Goal: Task Accomplishment & Management: Manage account settings

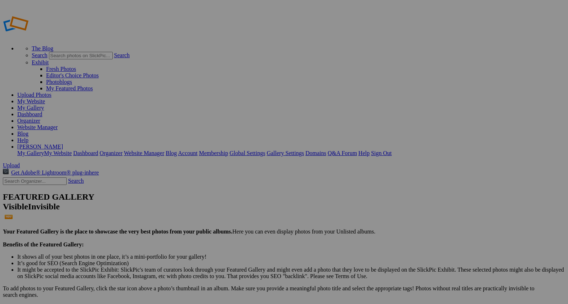
drag, startPoint x: 173, startPoint y: 131, endPoint x: 245, endPoint y: 133, distance: 71.7
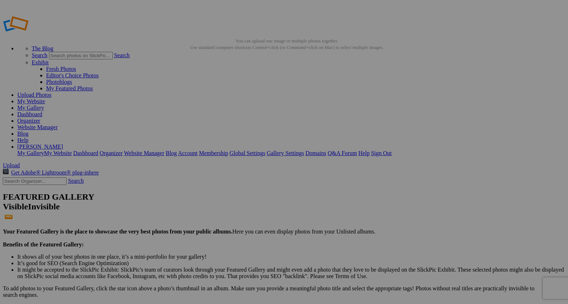
scroll to position [0, 0]
paste input "Under Her Watchful Eye"
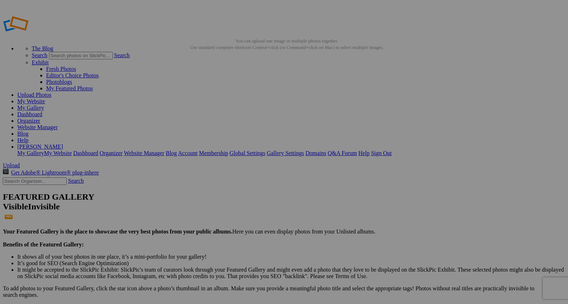
type input "Under Her Watchful Eye"
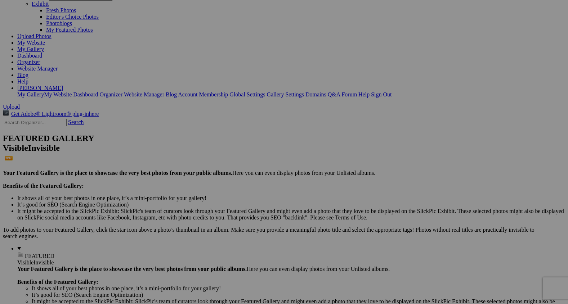
scroll to position [62, 0]
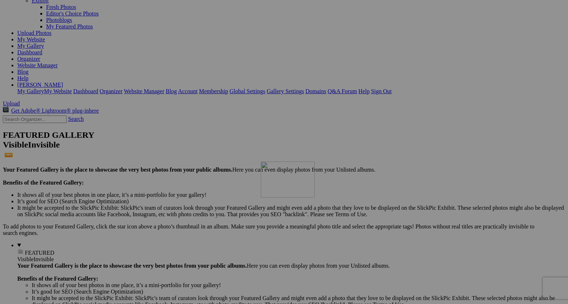
drag, startPoint x: 261, startPoint y: 62, endPoint x: 365, endPoint y: 224, distance: 192.3
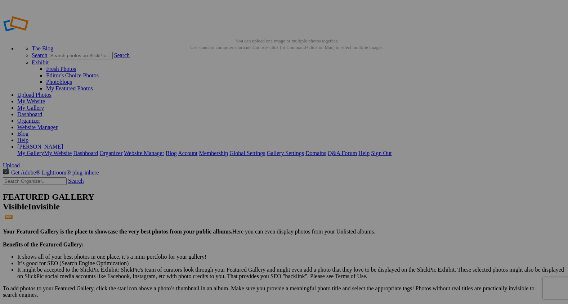
type input "2"
type input "S"
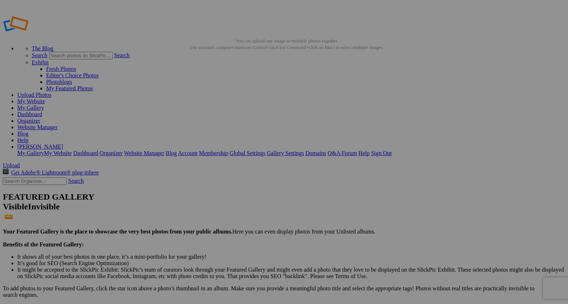
type input "A Game of Shadows"
type input "2"
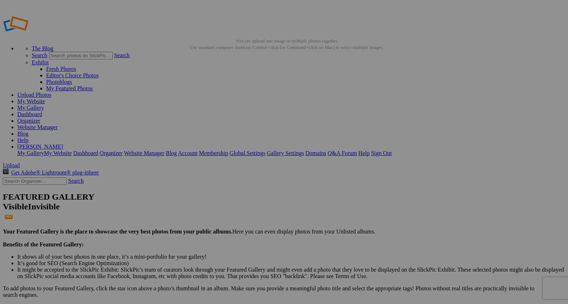
paste input "Under the Cowgirl’s Wing"
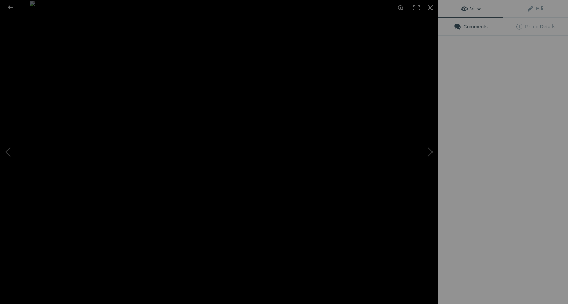
type input "Under the Cowgirl’s Wing"
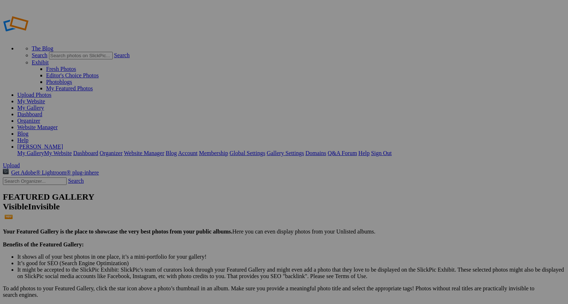
type input "7"
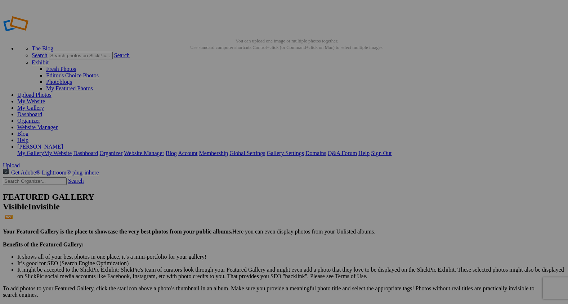
paste input "Connection in the Saddle"
type input "Connection in the Saddle"
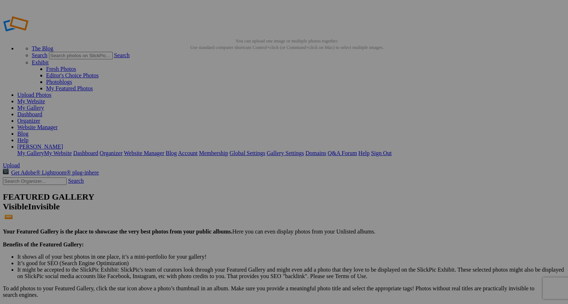
type input "2"
paste input "Guiding the Stray"
type input "Guiding the Stray"
type input "Farm and Ranch"
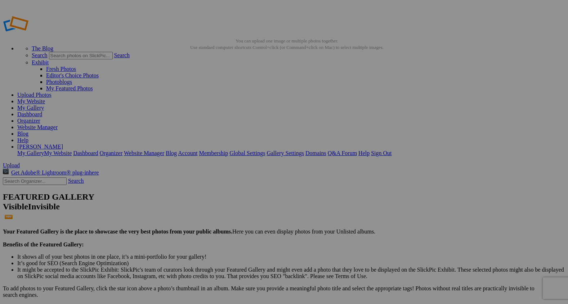
type input "2"
paste input "Dust and Determination"
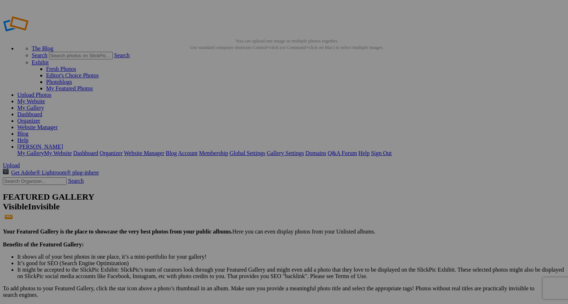
type input "Dust and Determination"
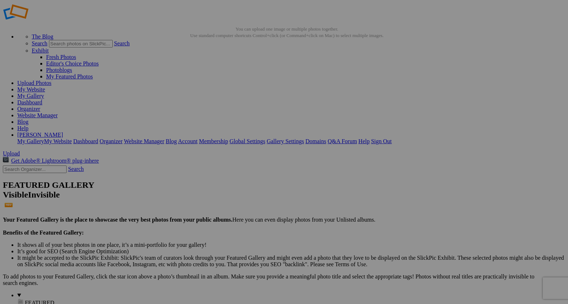
scroll to position [8, 0]
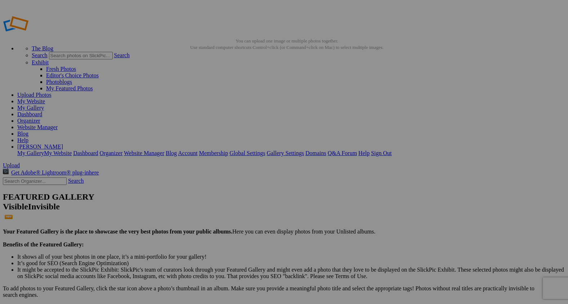
type input "2"
paste input "Learning the Language of Cattle"
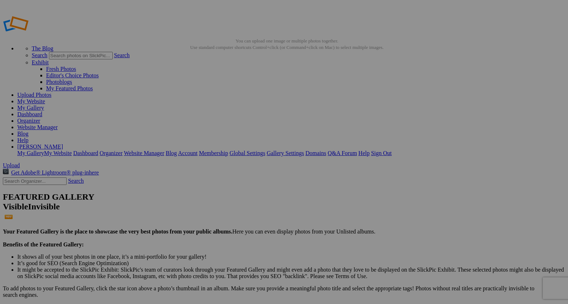
type input "Learning the Language of Cattle"
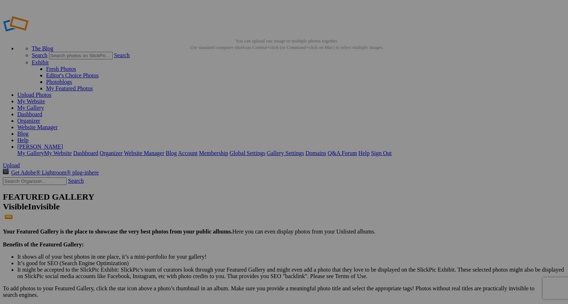
type input "2"
paste input "Working the Pen Together"
type input "Working the Pen Together"
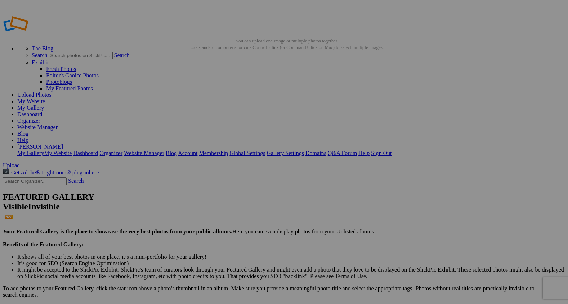
type input "2"
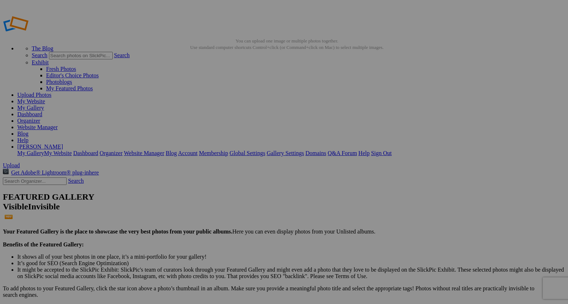
type input "Determined"
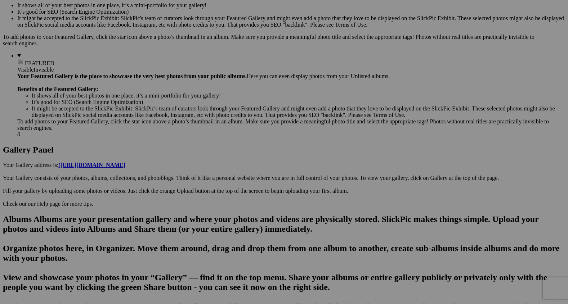
scroll to position [246, 0]
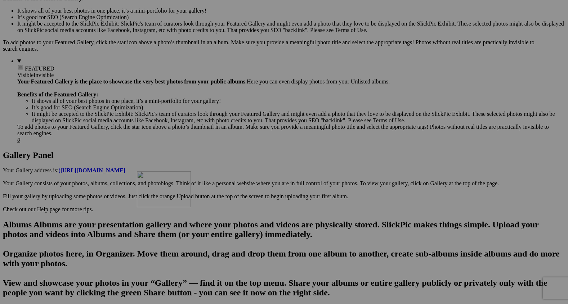
drag, startPoint x: 388, startPoint y: 152, endPoint x: 234, endPoint y: 232, distance: 173.2
drag, startPoint x: 395, startPoint y: 147, endPoint x: 299, endPoint y: 218, distance: 119.0
drag, startPoint x: 312, startPoint y: 233, endPoint x: 259, endPoint y: 230, distance: 52.7
drag, startPoint x: 207, startPoint y: 237, endPoint x: 126, endPoint y: 228, distance: 82.2
drag, startPoint x: 254, startPoint y: 238, endPoint x: 180, endPoint y: 225, distance: 74.9
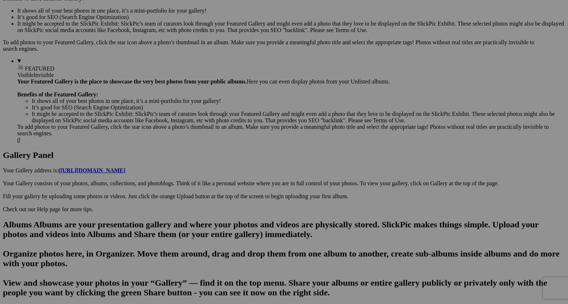
scroll to position [0, 0]
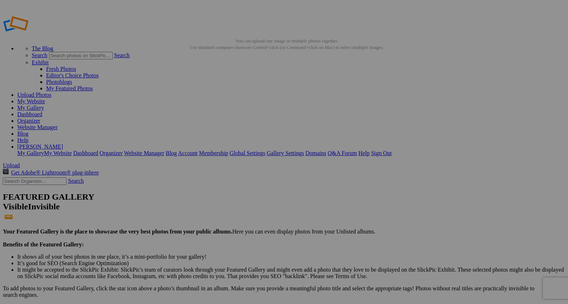
type input "2"
paste input "Holding the Line"
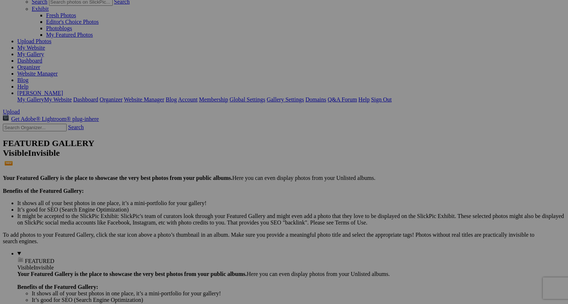
scroll to position [55, 0]
type input "Holding the Line"
drag, startPoint x: 196, startPoint y: 59, endPoint x: 355, endPoint y: 260, distance: 256.6
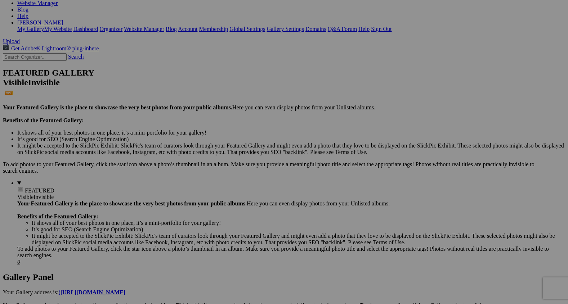
scroll to position [136, 0]
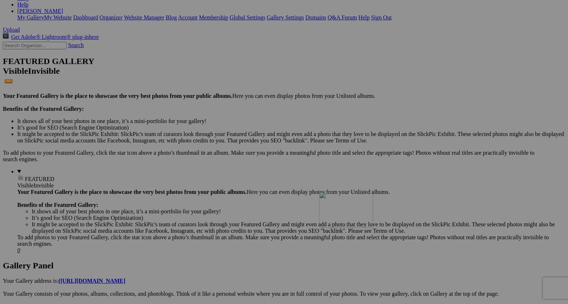
drag, startPoint x: 332, startPoint y: 163, endPoint x: 425, endPoint y: 256, distance: 131.7
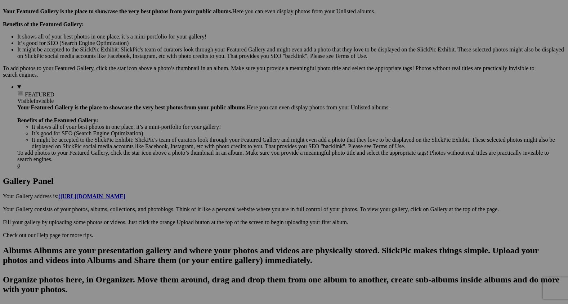
scroll to position [221, 0]
drag, startPoint x: 386, startPoint y: 172, endPoint x: 219, endPoint y: 256, distance: 187.1
drag, startPoint x: 248, startPoint y: 268, endPoint x: 183, endPoint y: 260, distance: 65.3
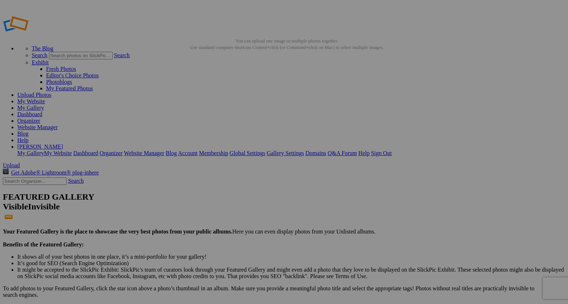
type input "2"
paste input "End of Day, Hearts Full"
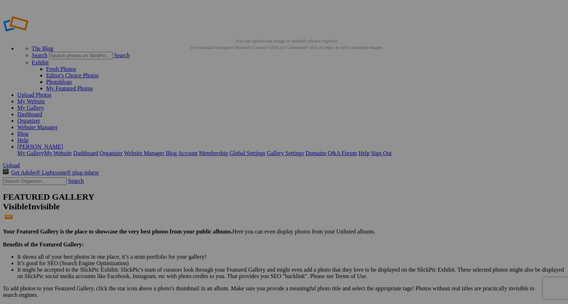
type input "End of Day, Hearts Full"
type input "2"
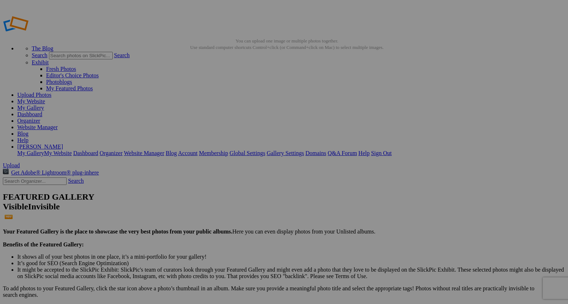
paste input "Ranch Life, Ranch Family"
type input "Ranch Life, Ranch Family"
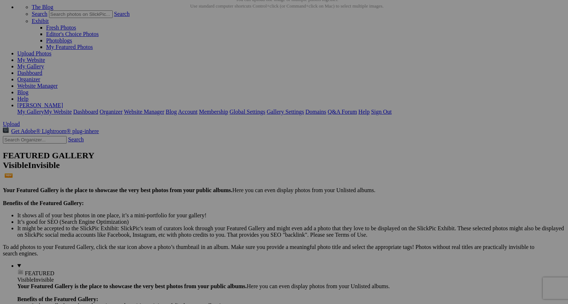
scroll to position [48, 0]
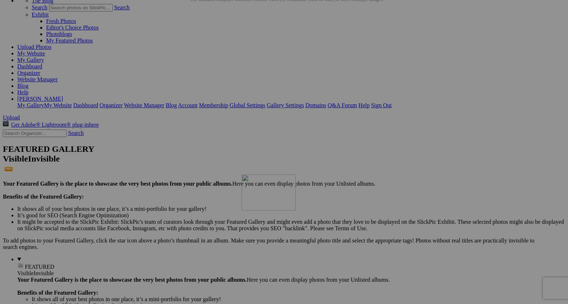
drag, startPoint x: 195, startPoint y: 75, endPoint x: 345, endPoint y: 237, distance: 221.7
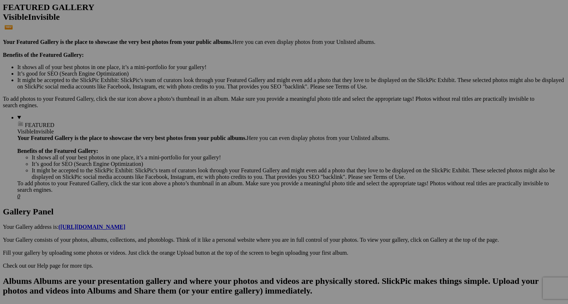
scroll to position [193, 0]
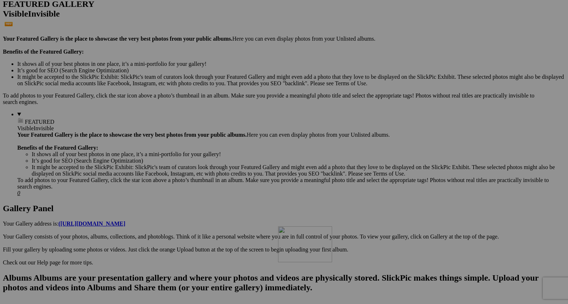
drag, startPoint x: 330, startPoint y: 108, endPoint x: 381, endPoint y: 292, distance: 191.4
drag, startPoint x: 381, startPoint y: 287, endPoint x: 320, endPoint y: 275, distance: 61.6
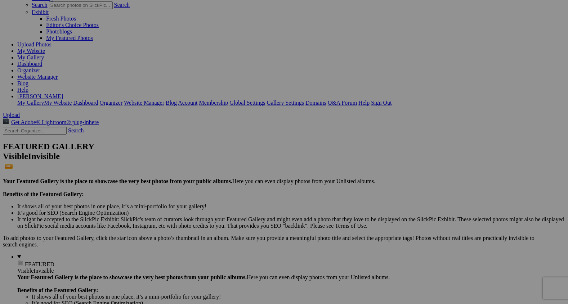
scroll to position [0, 0]
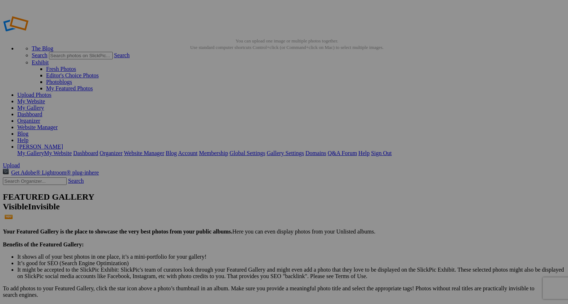
drag, startPoint x: 204, startPoint y: 110, endPoint x: 88, endPoint y: 200, distance: 146.8
drag, startPoint x: 264, startPoint y: 113, endPoint x: 86, endPoint y: 200, distance: 197.5
drag, startPoint x: 322, startPoint y: 112, endPoint x: 85, endPoint y: 198, distance: 251.9
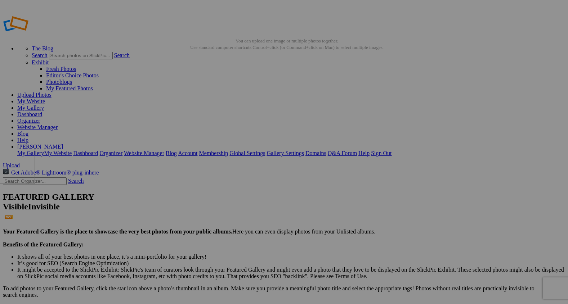
drag, startPoint x: 381, startPoint y: 107, endPoint x: 85, endPoint y: 199, distance: 310.2
drag, startPoint x: 443, startPoint y: 108, endPoint x: 88, endPoint y: 200, distance: 367.2
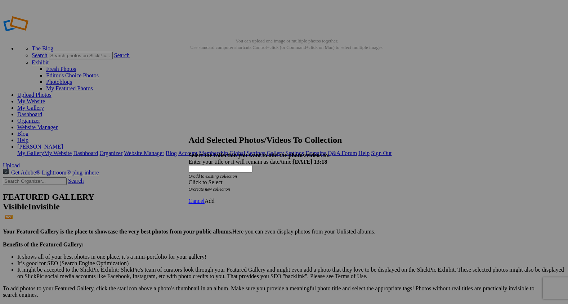
click at [189, 179] on span at bounding box center [189, 182] width 0 height 6
click at [299, 183] on link "Rocking Z [GEOGRAPHIC_DATA]" at bounding box center [261, 180] width 85 height 6
click at [215, 198] on span "Add" at bounding box center [210, 201] width 10 height 6
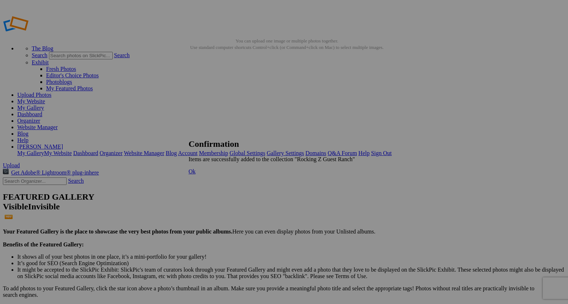
click at [196, 175] on span "Ok" at bounding box center [192, 172] width 7 height 6
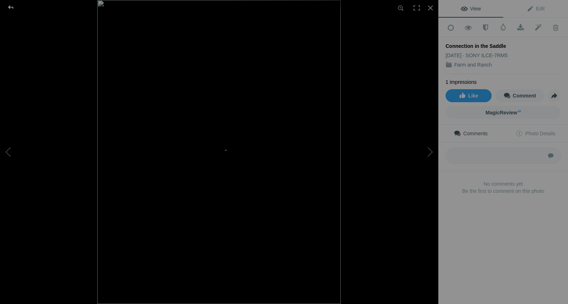
click at [13, 6] on div at bounding box center [11, 7] width 26 height 14
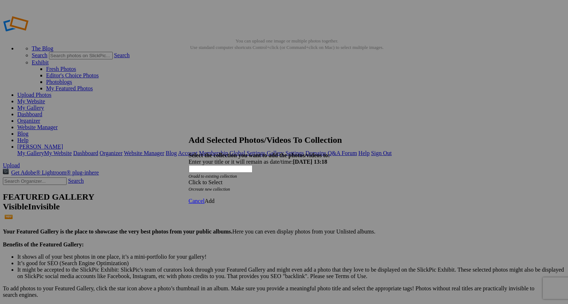
click at [189, 179] on span at bounding box center [189, 182] width 0 height 6
click at [291, 183] on link "Rocking Z [GEOGRAPHIC_DATA]" at bounding box center [261, 180] width 85 height 6
click at [215, 198] on span "Add" at bounding box center [210, 201] width 10 height 6
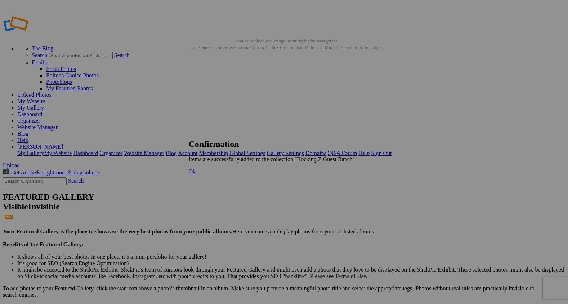
click at [196, 175] on span "Ok" at bounding box center [192, 172] width 7 height 6
drag, startPoint x: 200, startPoint y: 199, endPoint x: 87, endPoint y: 200, distance: 113.1
drag, startPoint x: 274, startPoint y: 202, endPoint x: 88, endPoint y: 200, distance: 185.8
drag, startPoint x: 333, startPoint y: 198, endPoint x: 89, endPoint y: 200, distance: 243.8
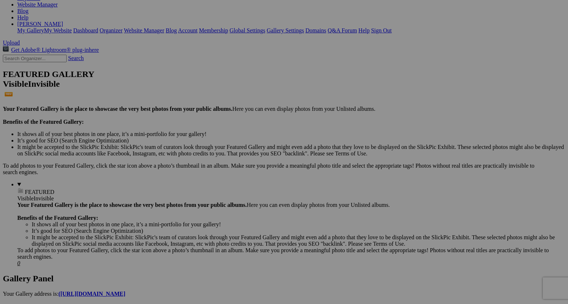
scroll to position [128, 0]
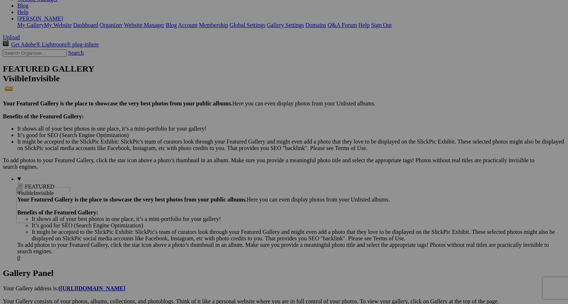
drag, startPoint x: 526, startPoint y: 268, endPoint x: 120, endPoint y: 250, distance: 406.2
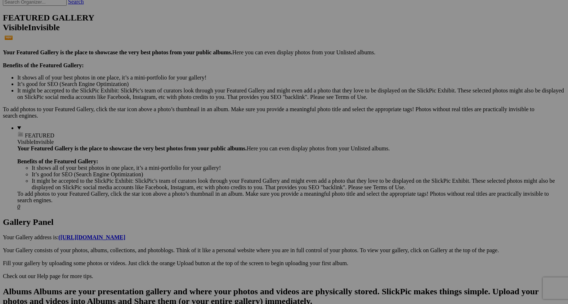
scroll to position [0, 0]
